Goal: Task Accomplishment & Management: Use online tool/utility

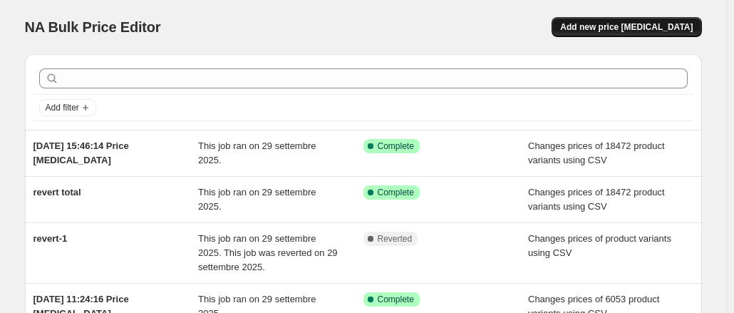
click at [630, 24] on span "Add new price change job" at bounding box center [626, 26] width 132 height 11
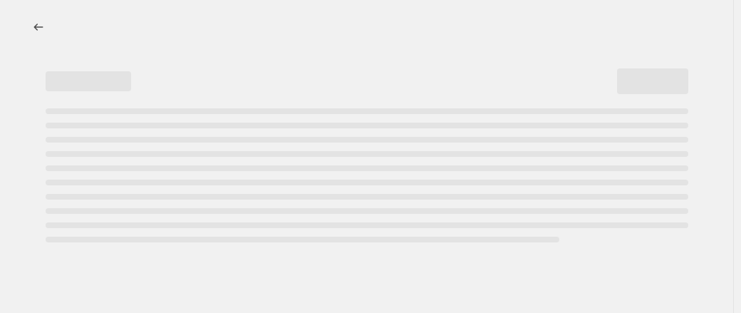
select select "percentage"
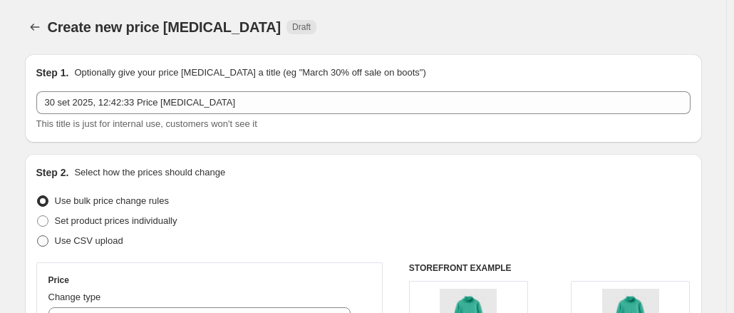
click at [47, 246] on span at bounding box center [42, 240] width 11 height 11
click at [38, 236] on input "Use CSV upload" at bounding box center [37, 235] width 1 height 1
radio input "true"
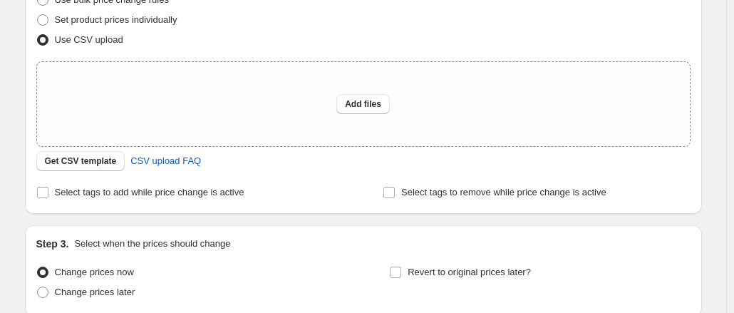
scroll to position [214, 0]
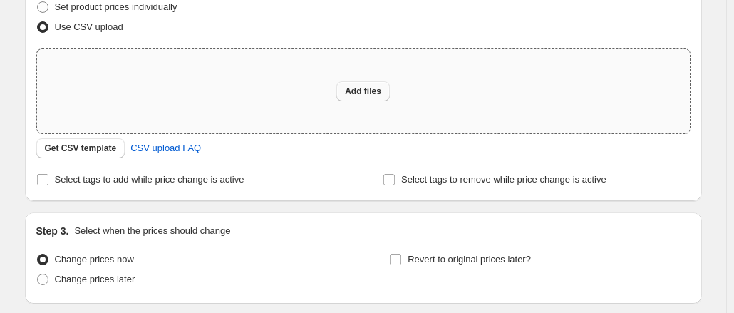
click at [363, 93] on span "Add files" at bounding box center [363, 90] width 36 height 11
type input "C:\fakepath\1 Step 25P.csv"
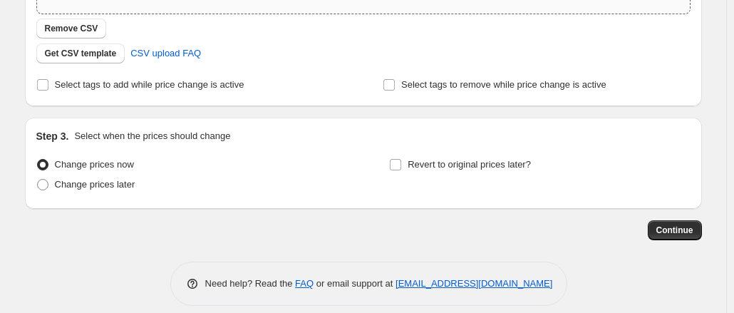
scroll to position [346, 0]
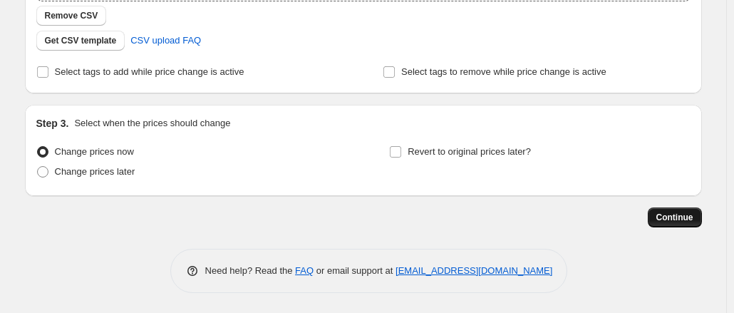
click at [678, 219] on span "Continue" at bounding box center [674, 217] width 37 height 11
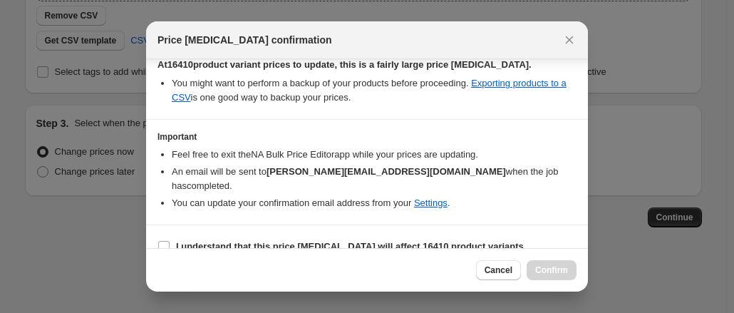
scroll to position [169, 0]
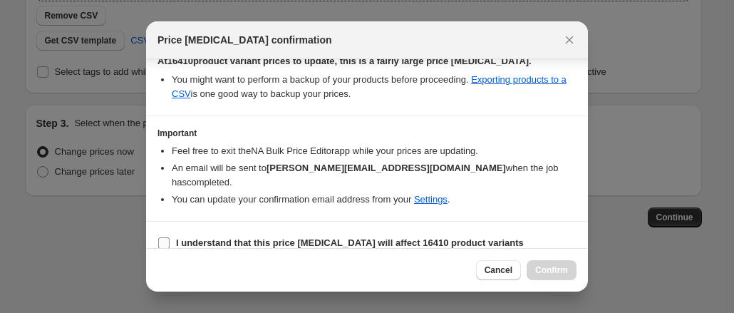
click at [162, 237] on input "I understand that this price change job will affect 16410 product variants" at bounding box center [163, 242] width 11 height 11
checkbox input "true"
click at [548, 267] on span "Confirm" at bounding box center [551, 269] width 33 height 11
